Goal: Find specific page/section: Find specific page/section

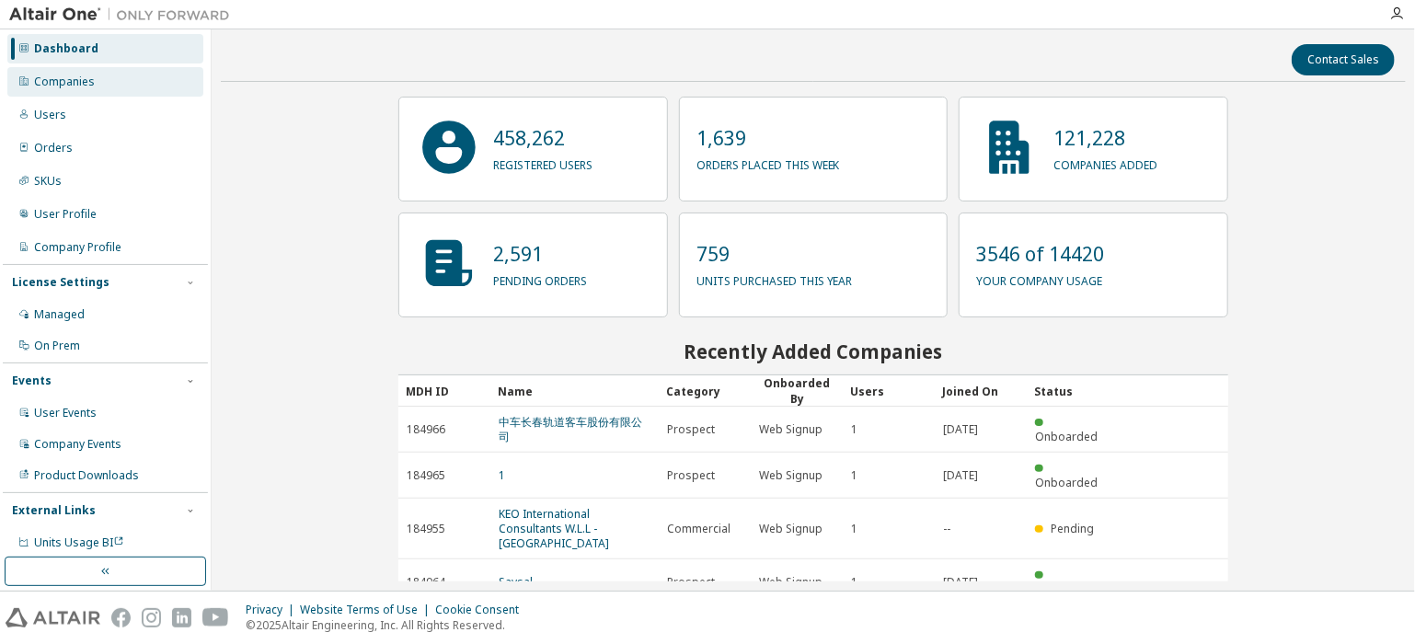
click at [59, 82] on div "Companies" at bounding box center [64, 82] width 61 height 15
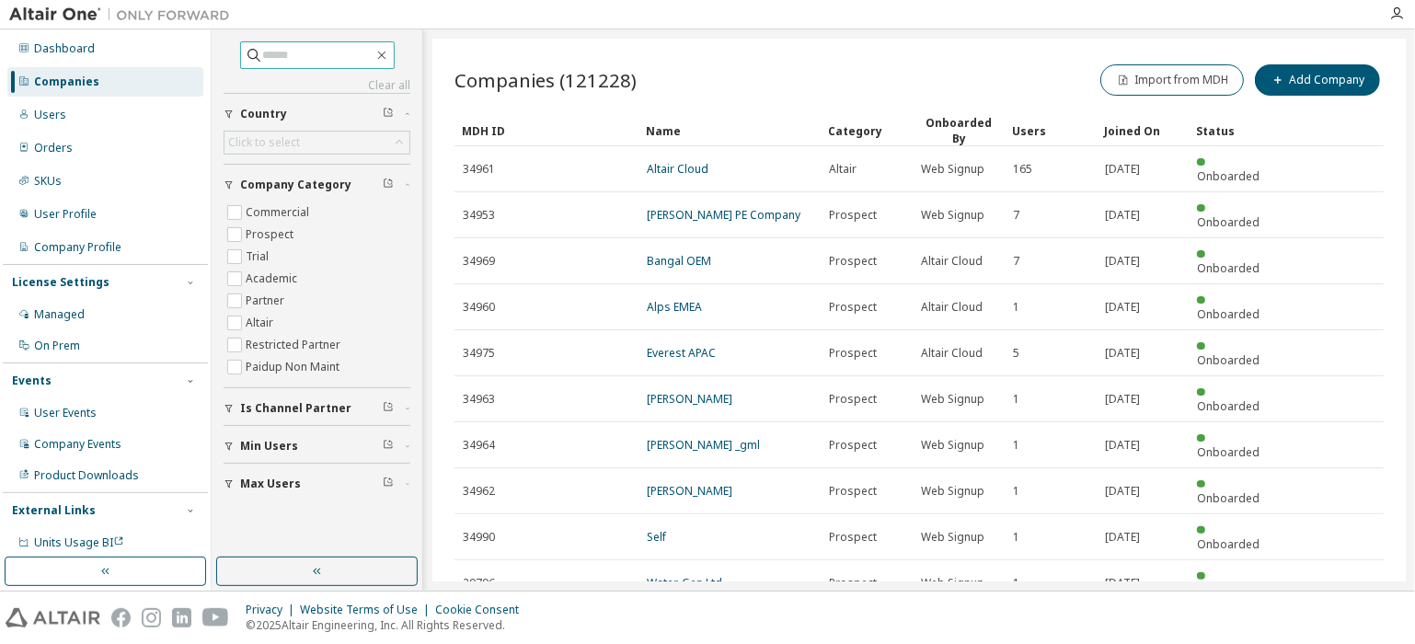
click at [340, 52] on input "text" at bounding box center [318, 55] width 110 height 18
paste input "******"
type input "*"
paste input "**********"
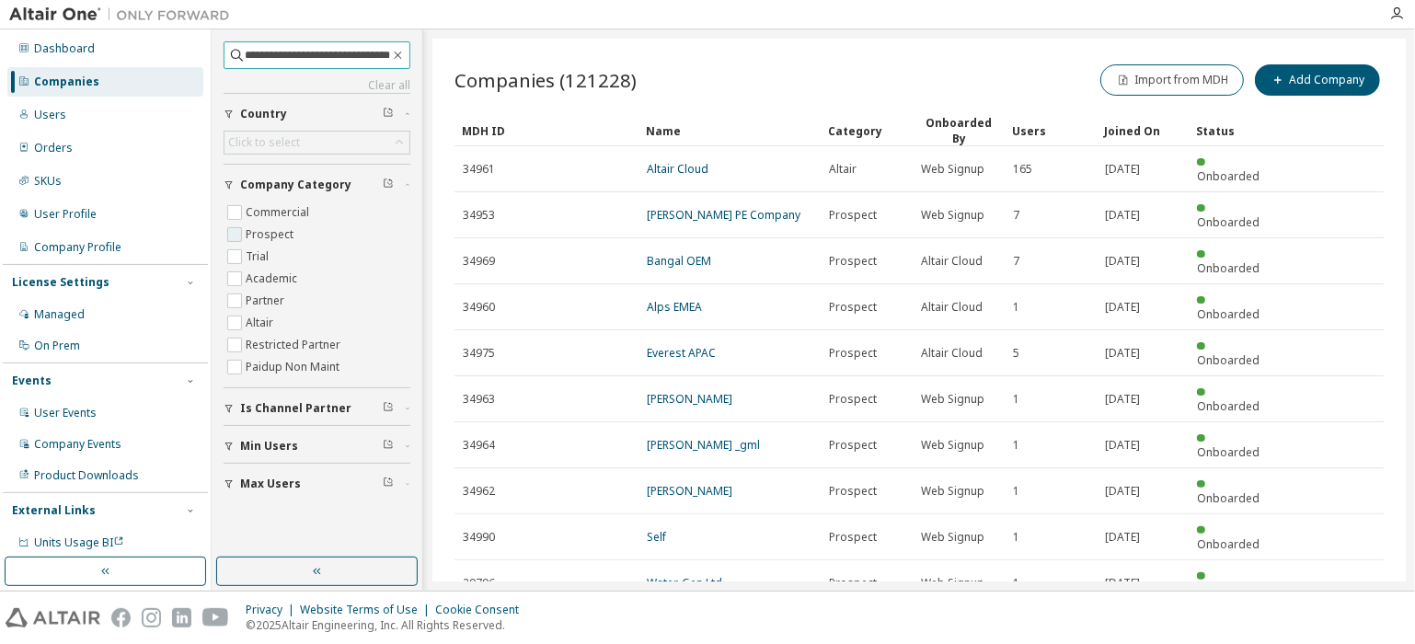
type input "**********"
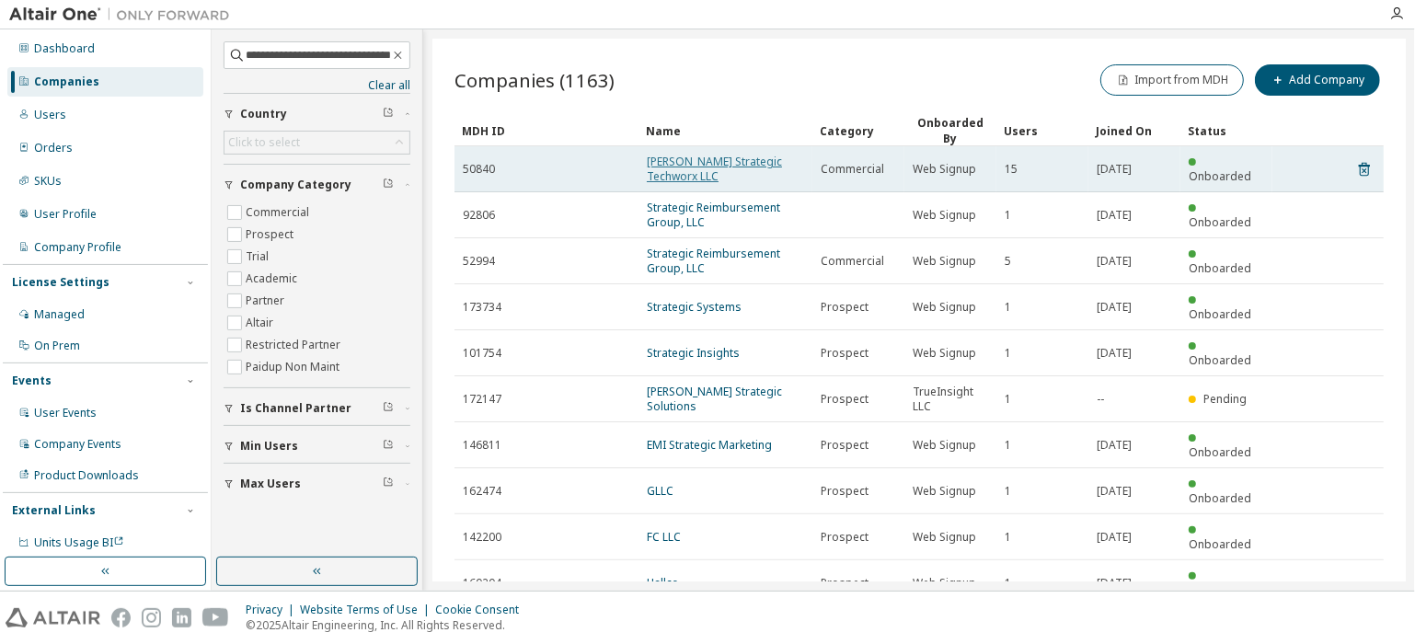
click at [716, 154] on link "Schonfeld Strategic Techworx LLC" at bounding box center [714, 169] width 135 height 30
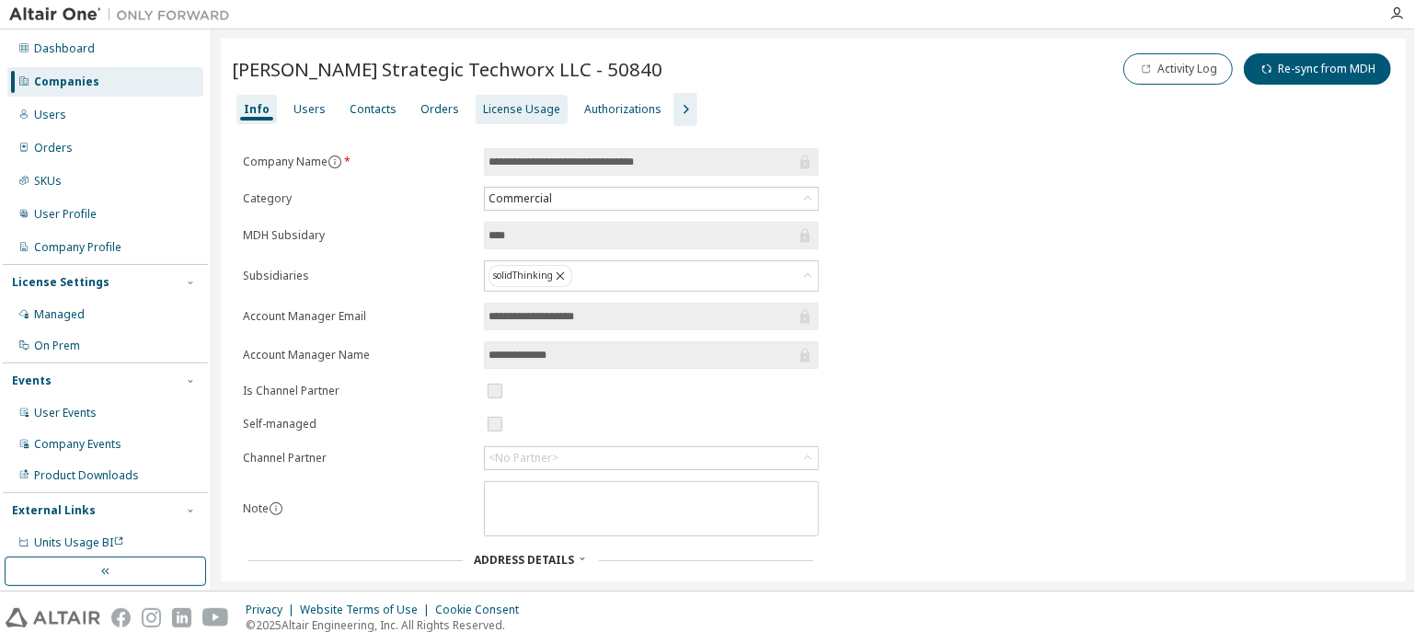
click at [495, 115] on div "License Usage" at bounding box center [521, 109] width 77 height 15
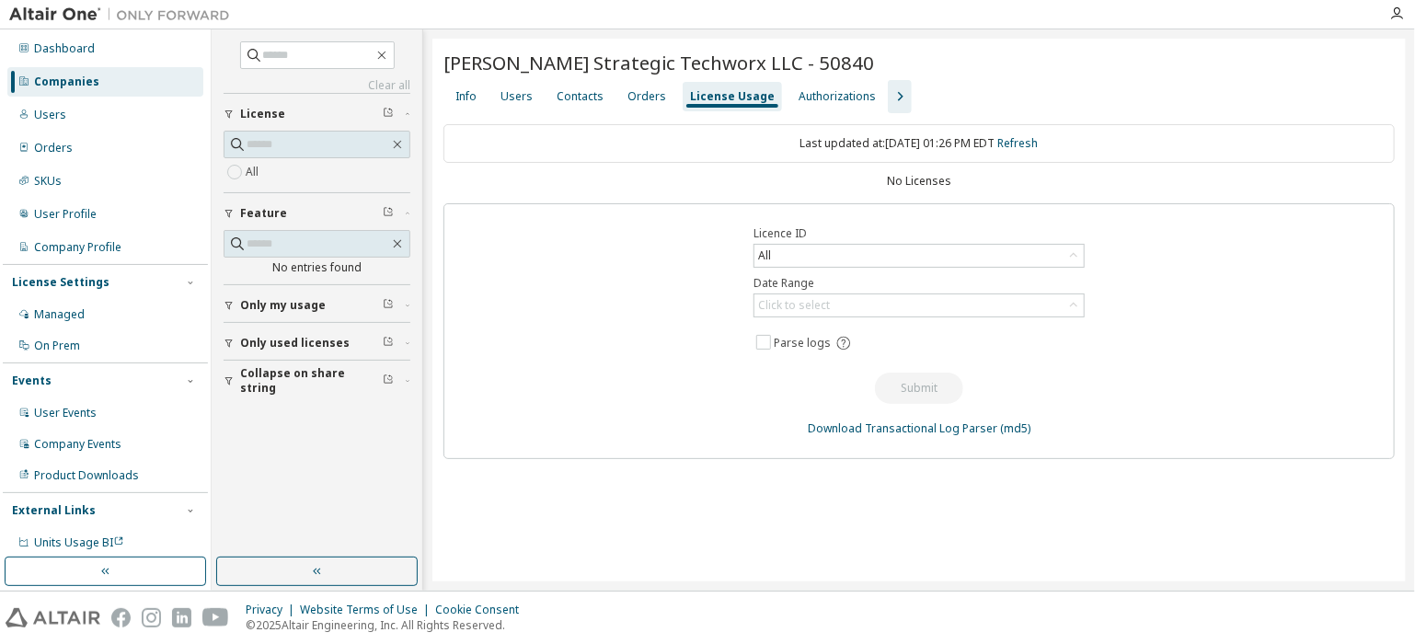
click at [889, 102] on icon "button" at bounding box center [900, 97] width 22 height 22
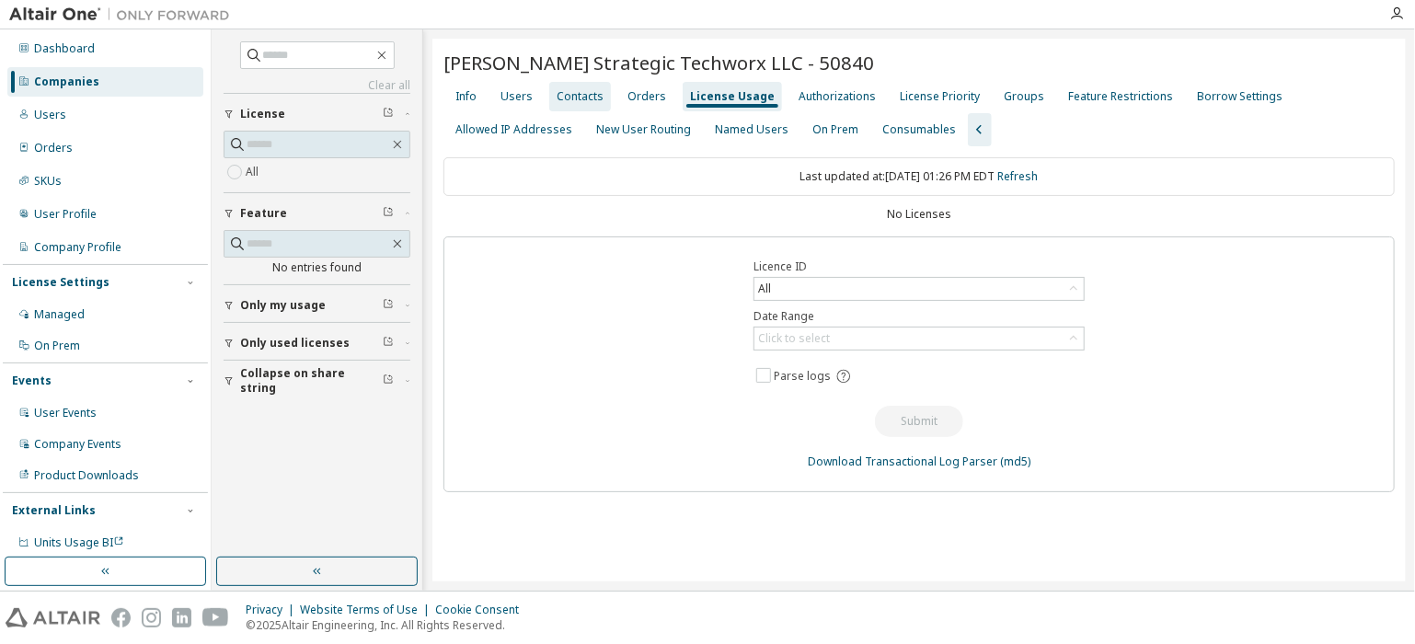
click at [584, 97] on div "Contacts" at bounding box center [580, 96] width 47 height 15
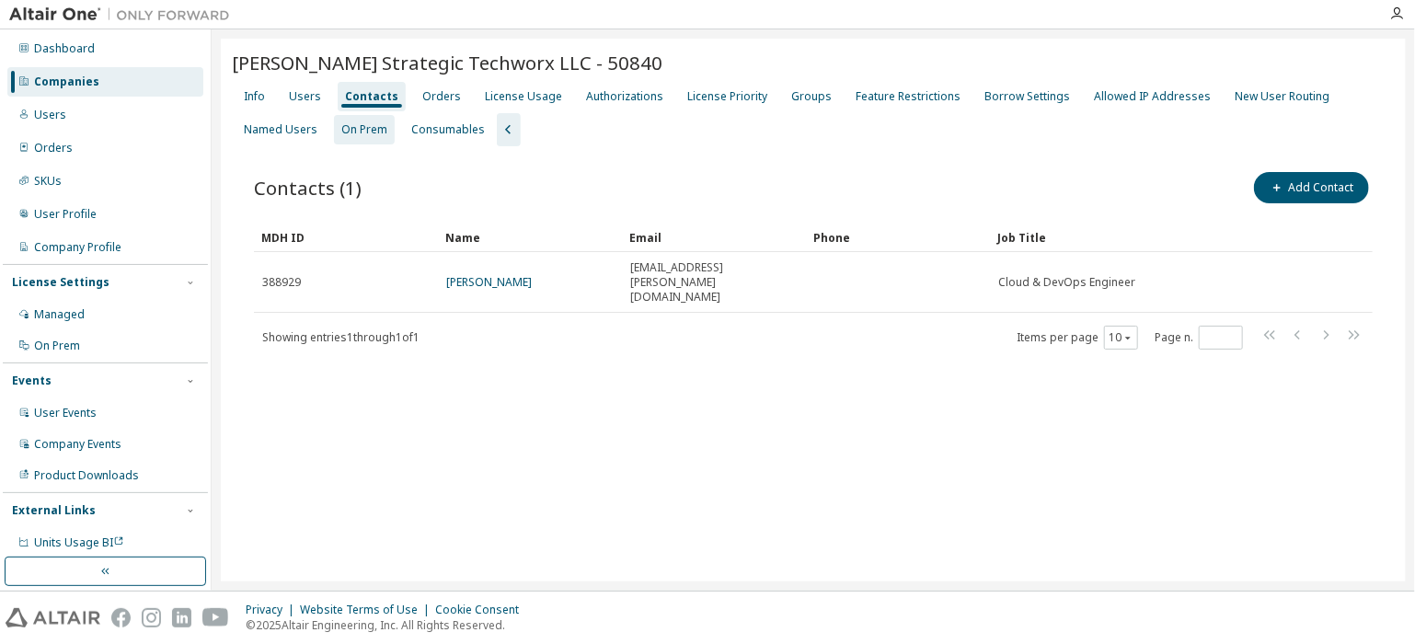
click at [354, 131] on div "On Prem" at bounding box center [364, 129] width 46 height 15
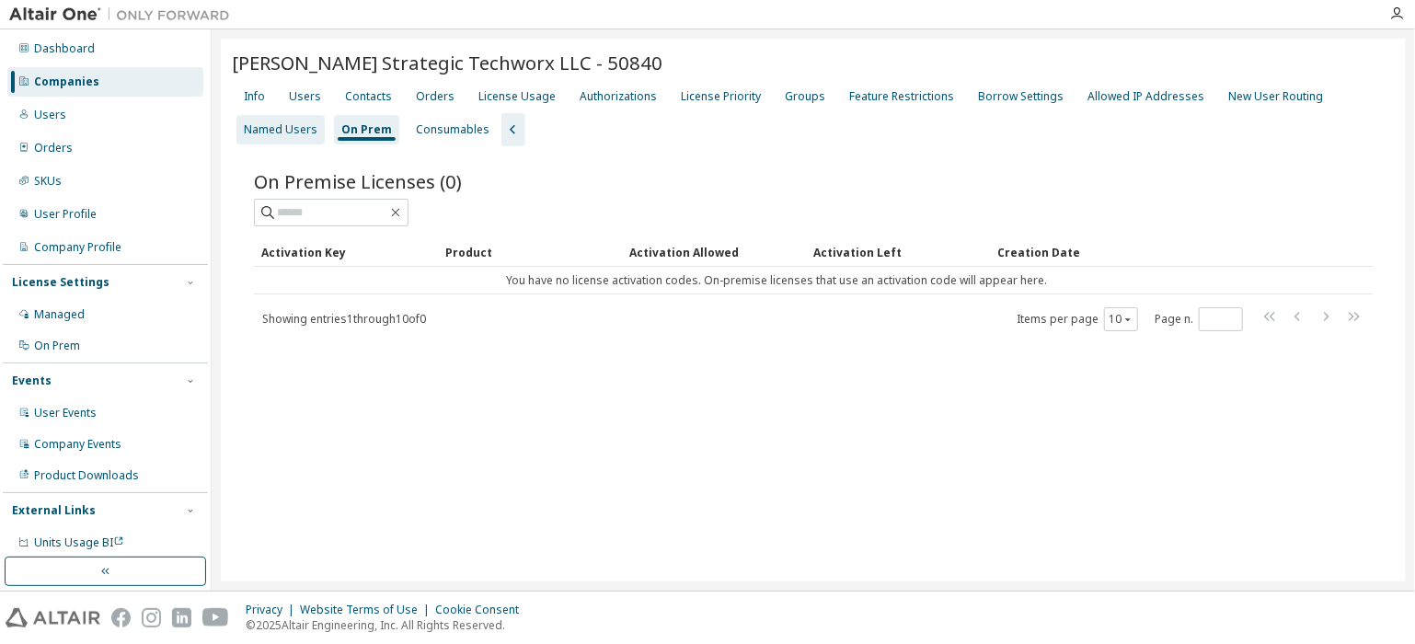
click at [280, 122] on div "Named Users" at bounding box center [281, 129] width 74 height 15
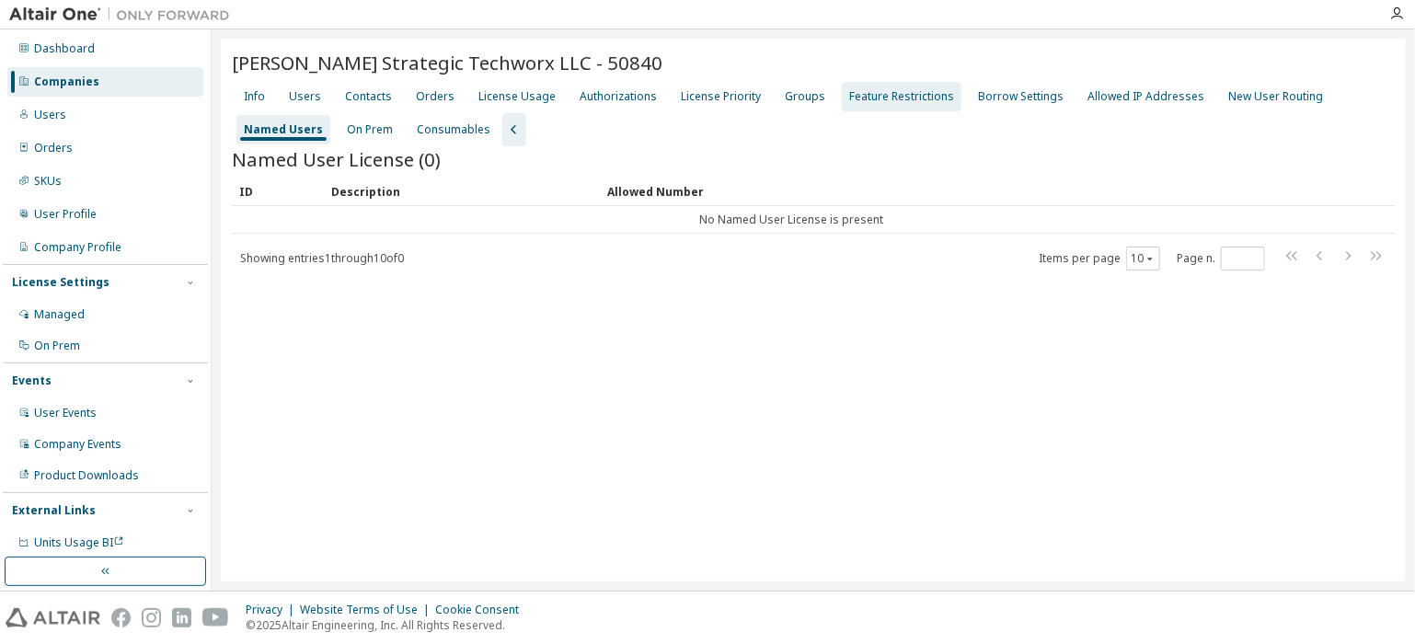
click at [882, 103] on div "Feature Restrictions" at bounding box center [902, 96] width 120 height 29
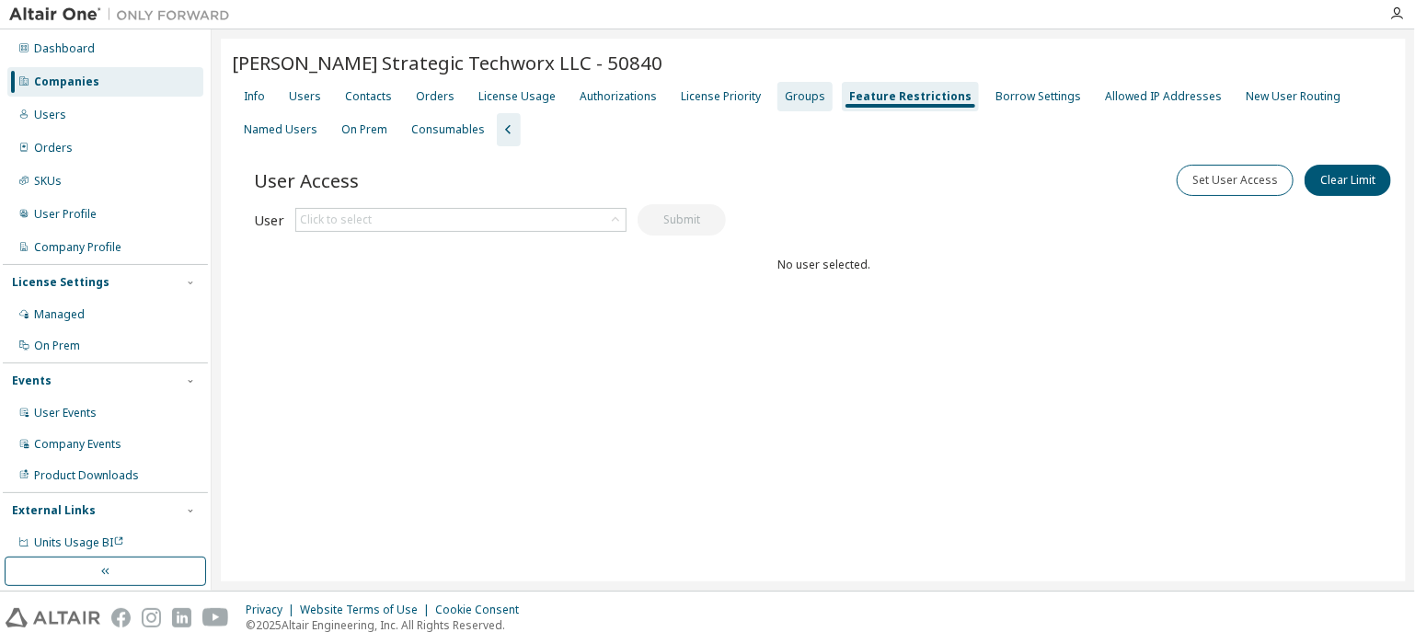
click at [790, 102] on div "Groups" at bounding box center [805, 96] width 40 height 15
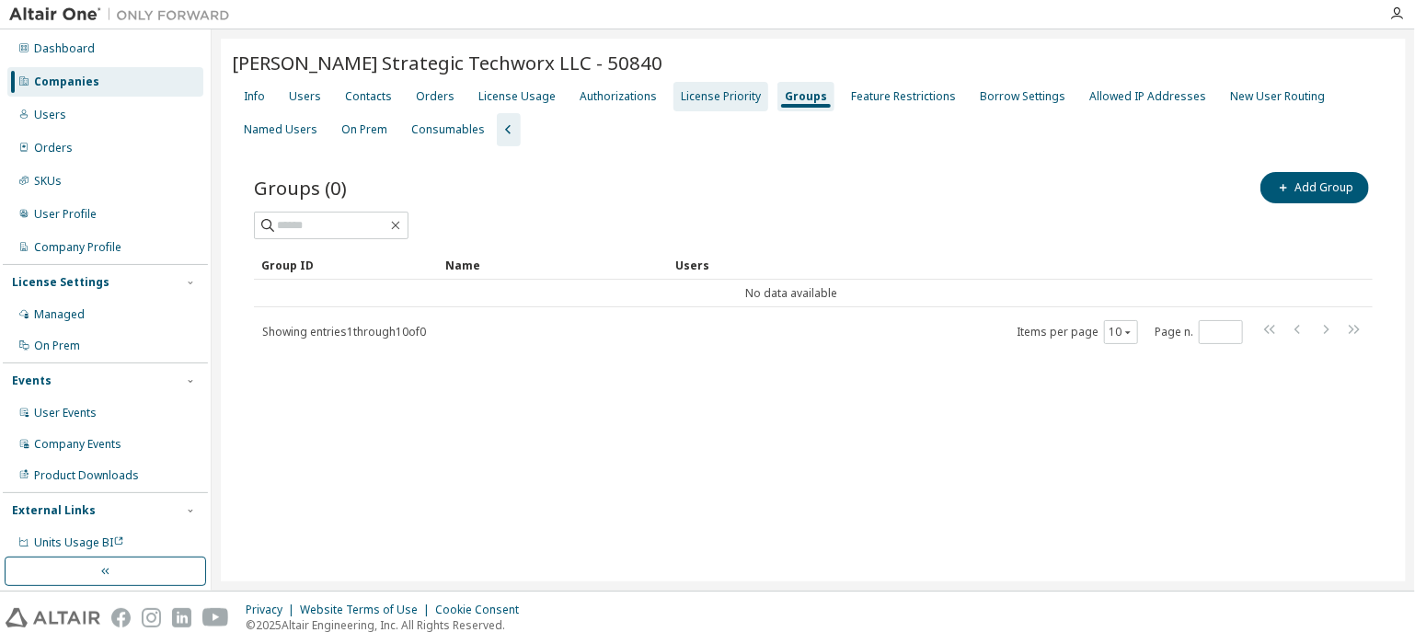
click at [709, 108] on div "License Priority" at bounding box center [721, 96] width 95 height 29
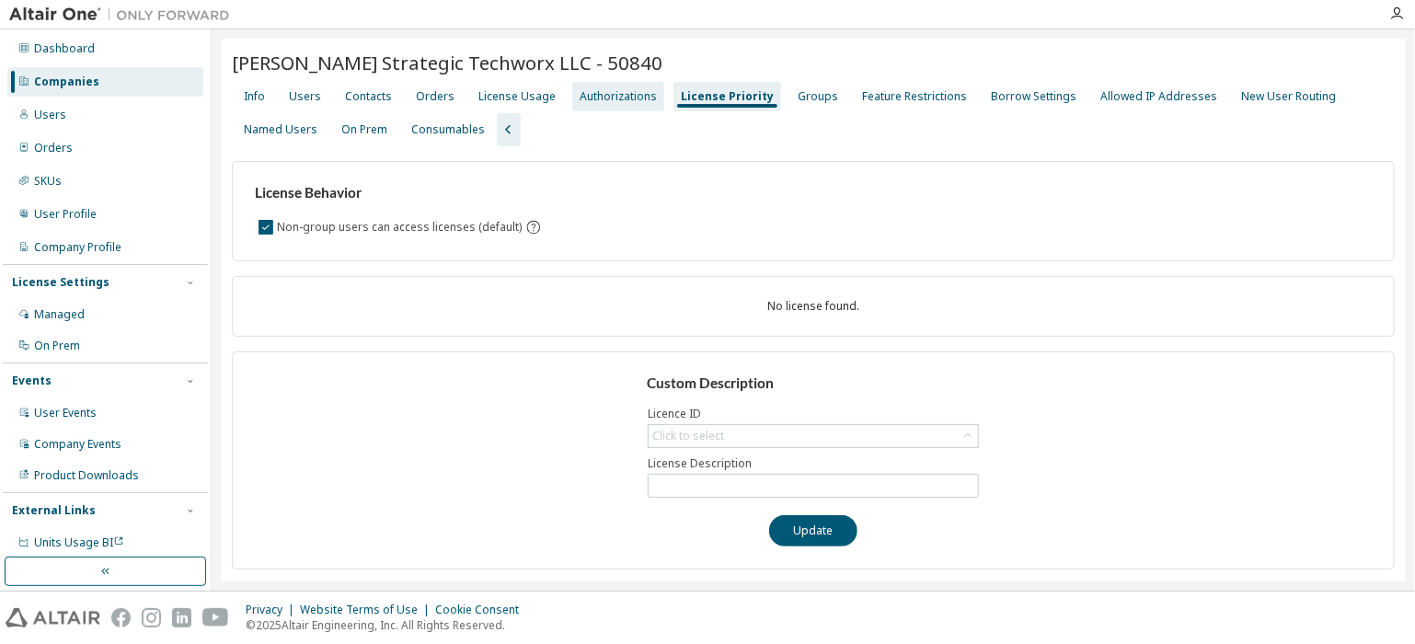
click at [633, 101] on div "Authorizations" at bounding box center [618, 96] width 77 height 15
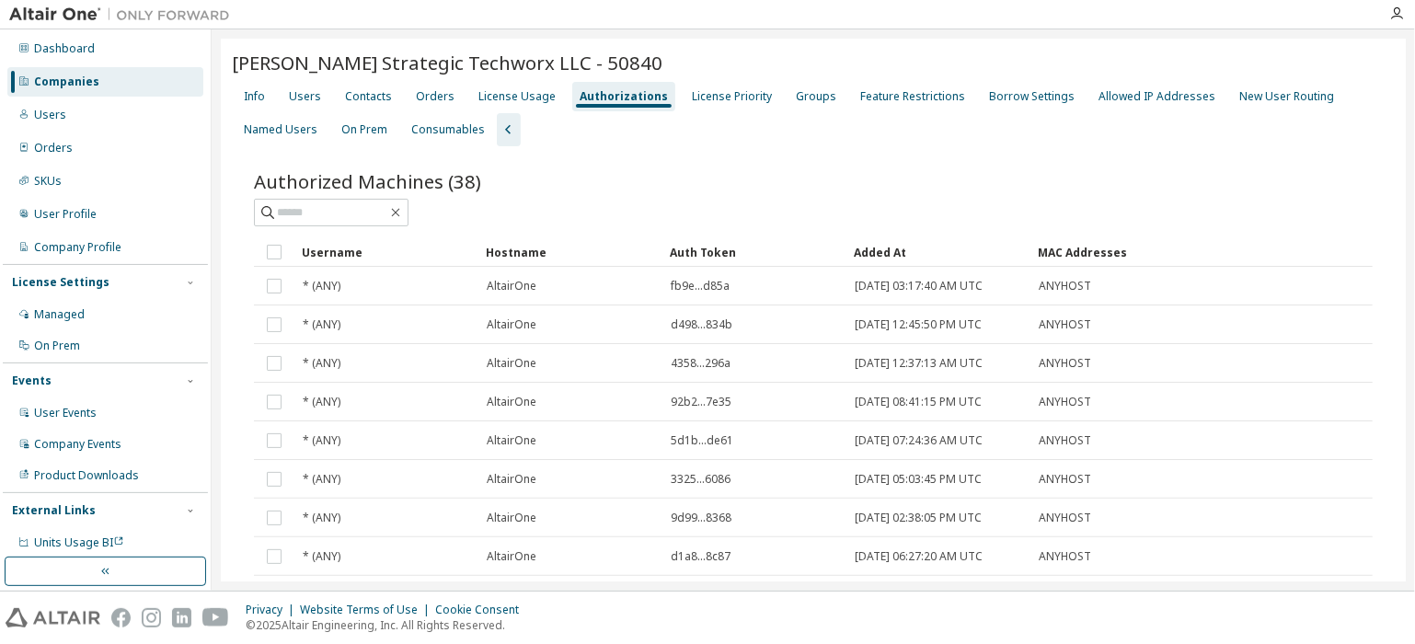
click at [877, 250] on div "Added At" at bounding box center [938, 251] width 169 height 29
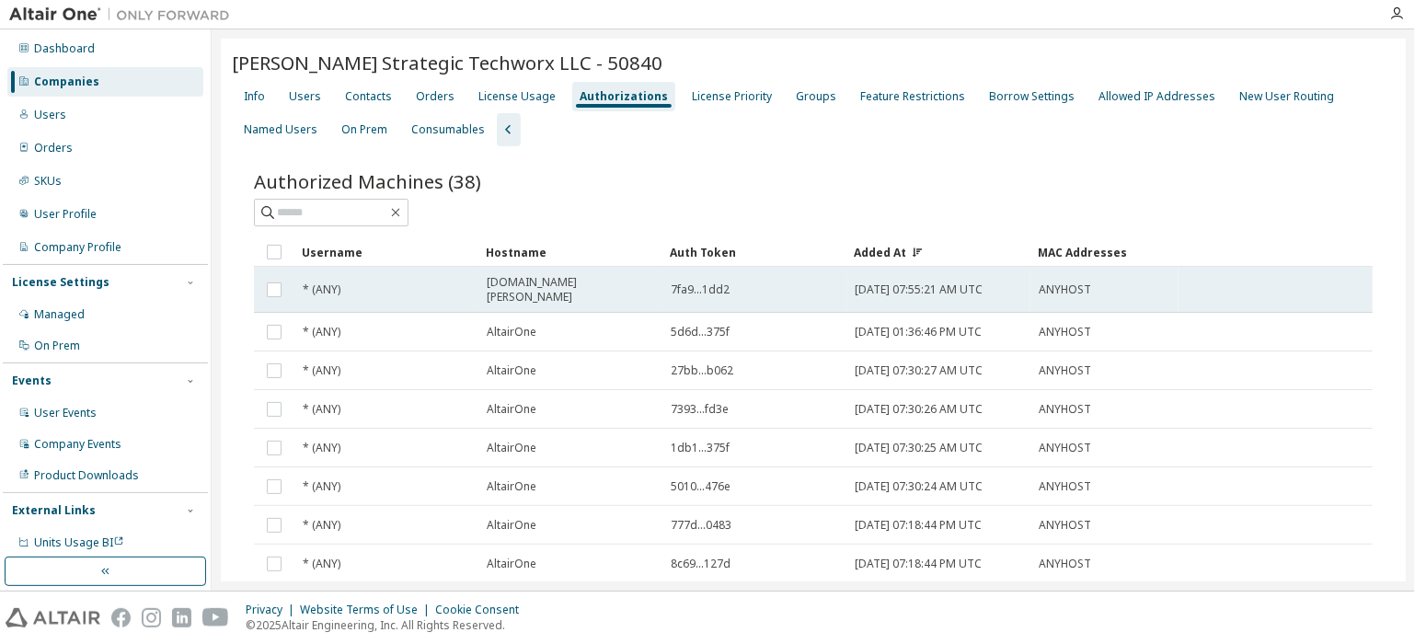
click at [583, 286] on span "ip-10-23-84-51.schonfeld.com" at bounding box center [570, 289] width 167 height 29
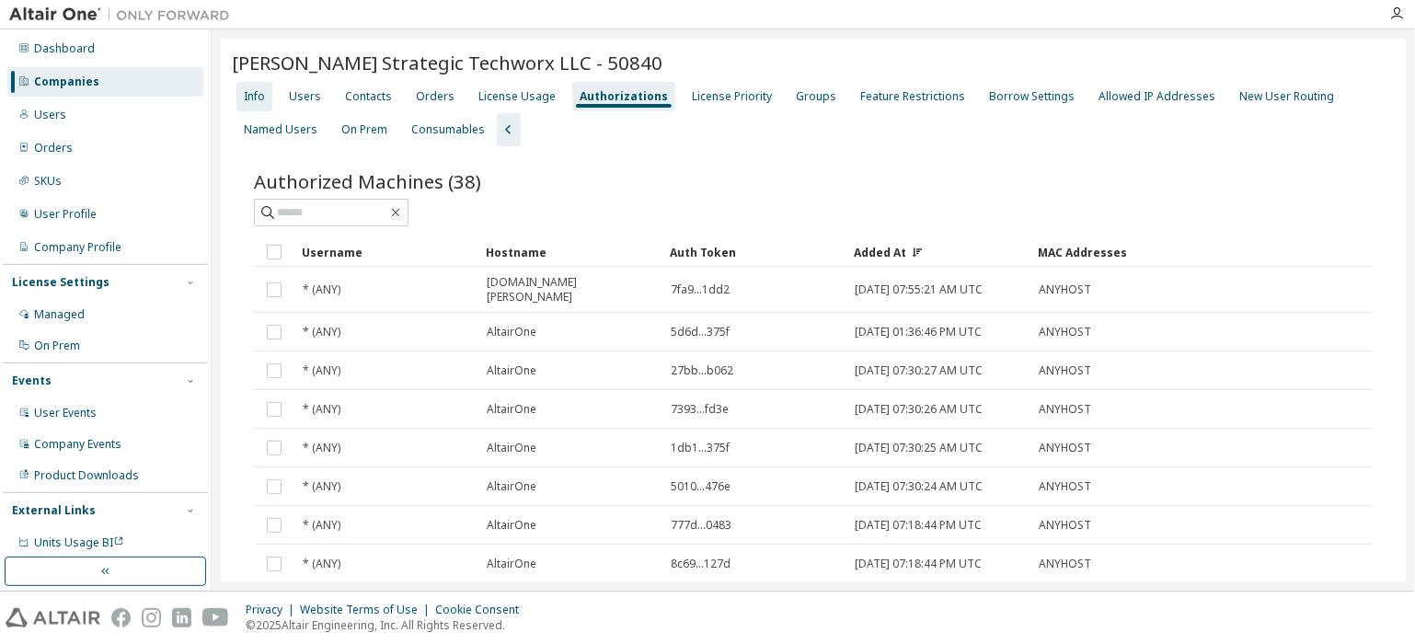
click at [255, 103] on div "Info" at bounding box center [254, 96] width 36 height 29
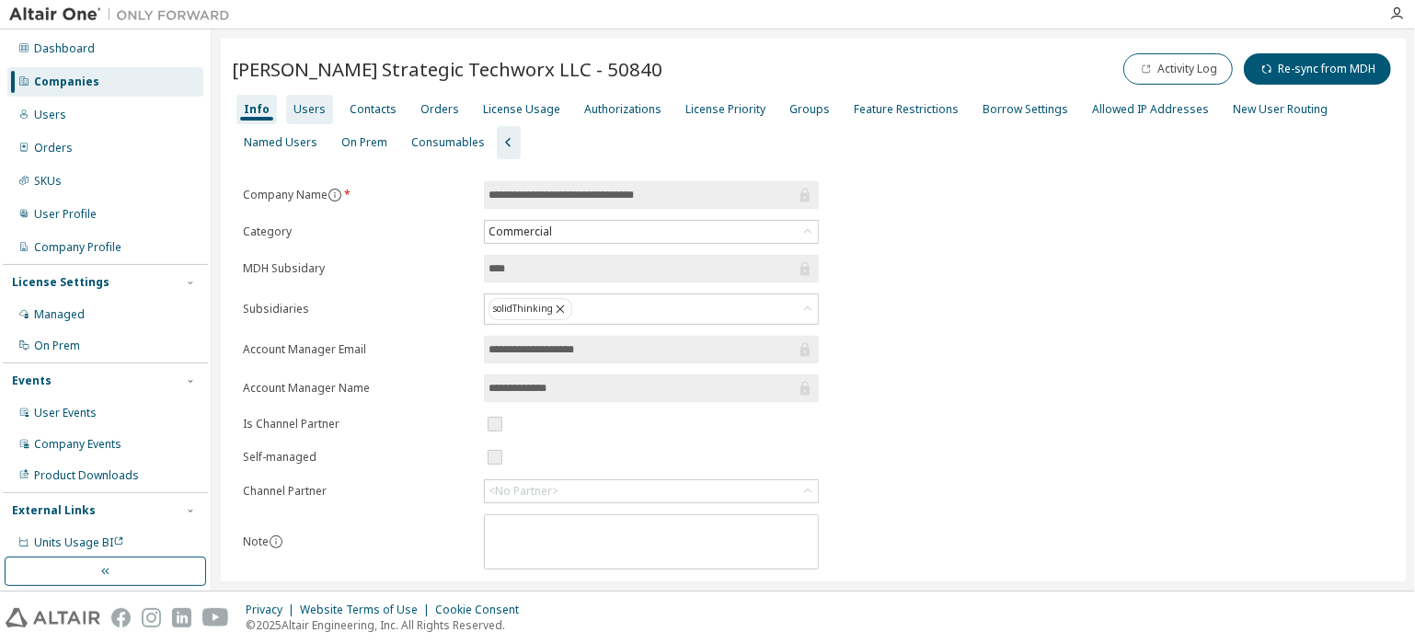
click at [305, 111] on div "Users" at bounding box center [310, 109] width 32 height 15
